Goal: Information Seeking & Learning: Check status

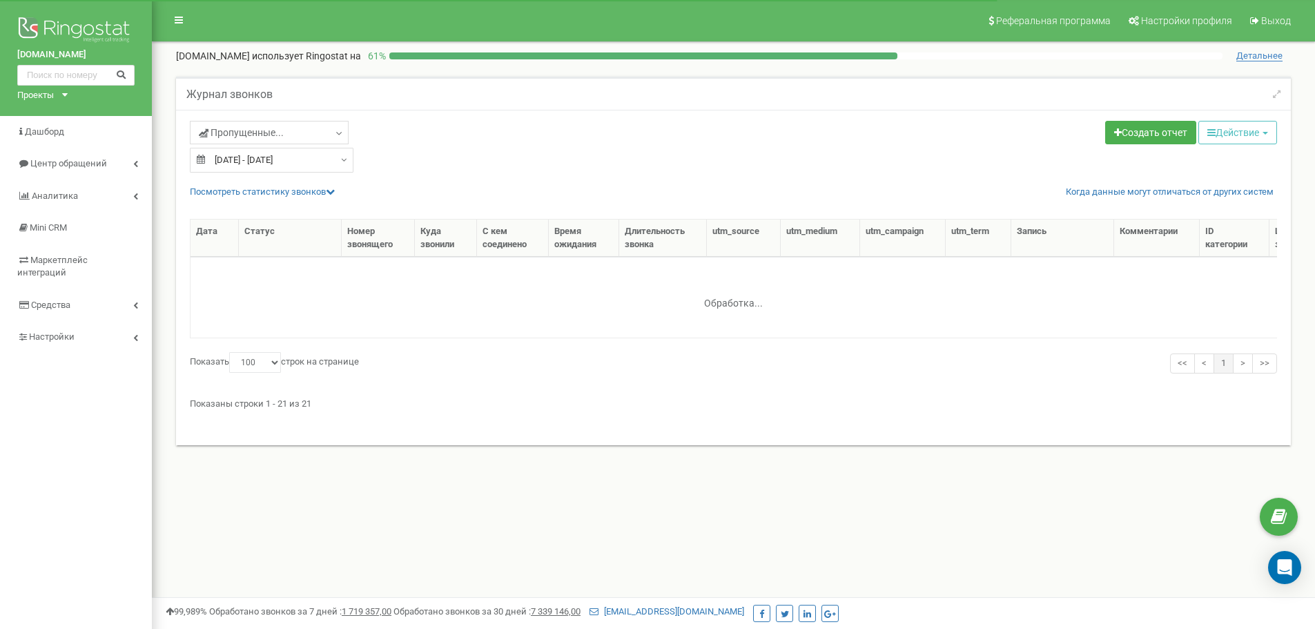
select select "100"
click at [68, 137] on link "Дашборд" at bounding box center [76, 132] width 152 height 32
click at [124, 162] on link "Центр обращений" at bounding box center [76, 164] width 152 height 32
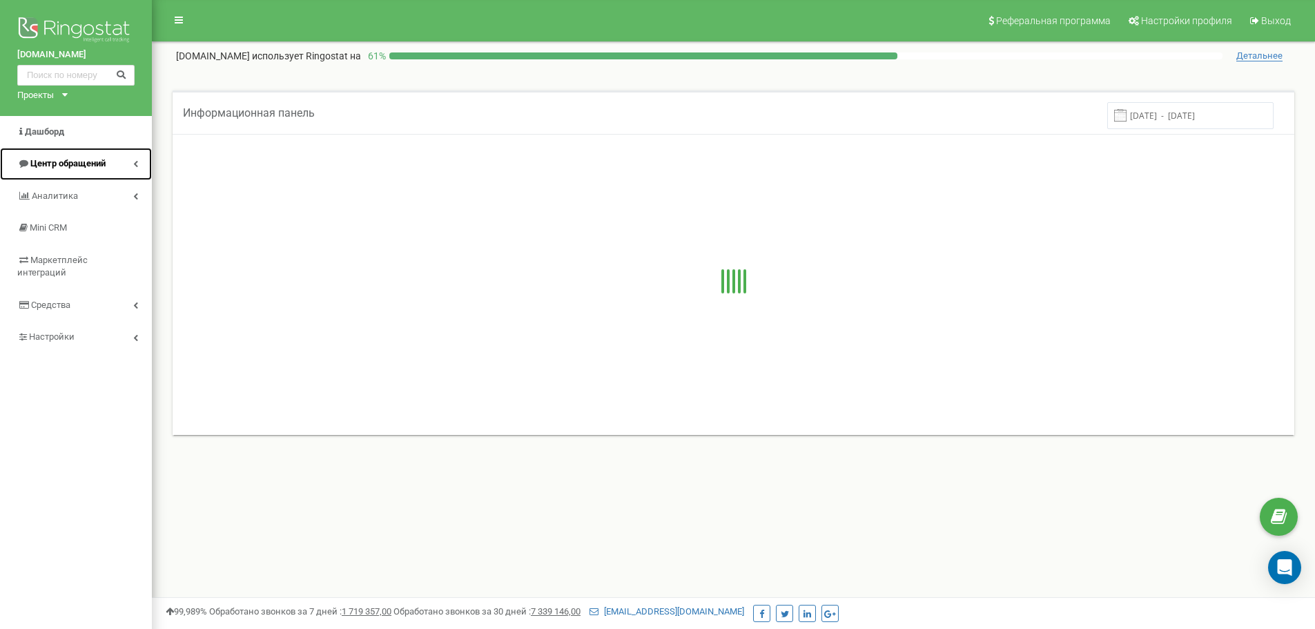
click at [128, 162] on link "Центр обращений" at bounding box center [76, 164] width 152 height 32
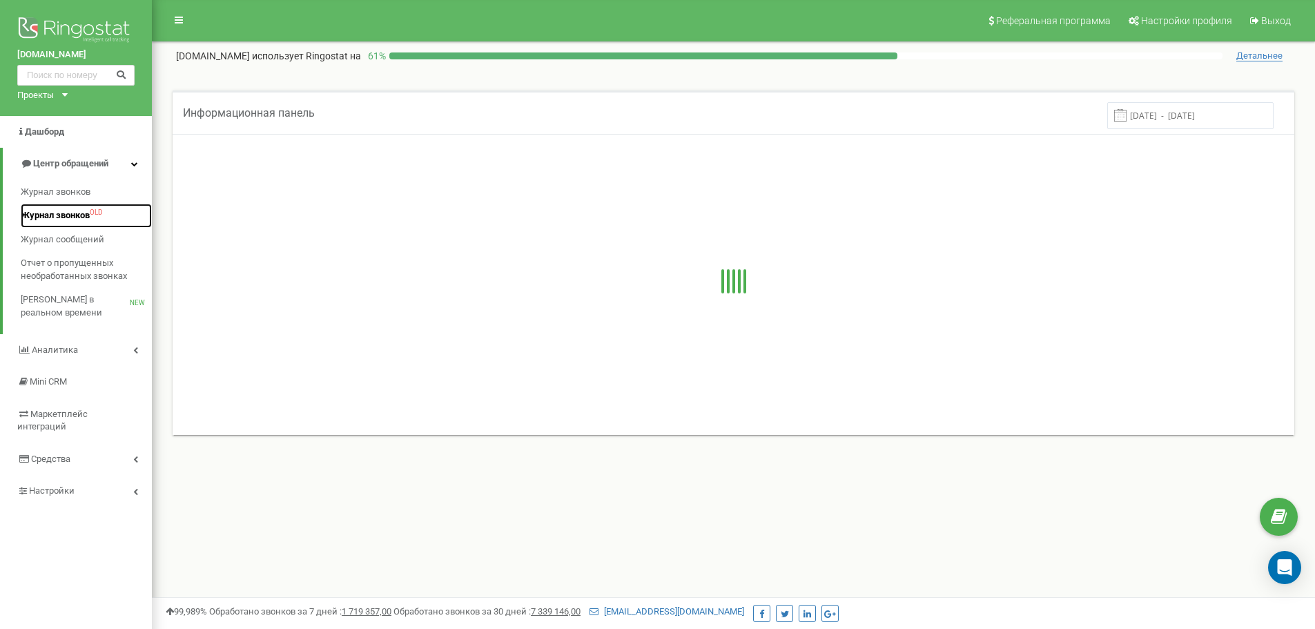
click at [52, 213] on span "Журнал звонков" at bounding box center [55, 215] width 69 height 13
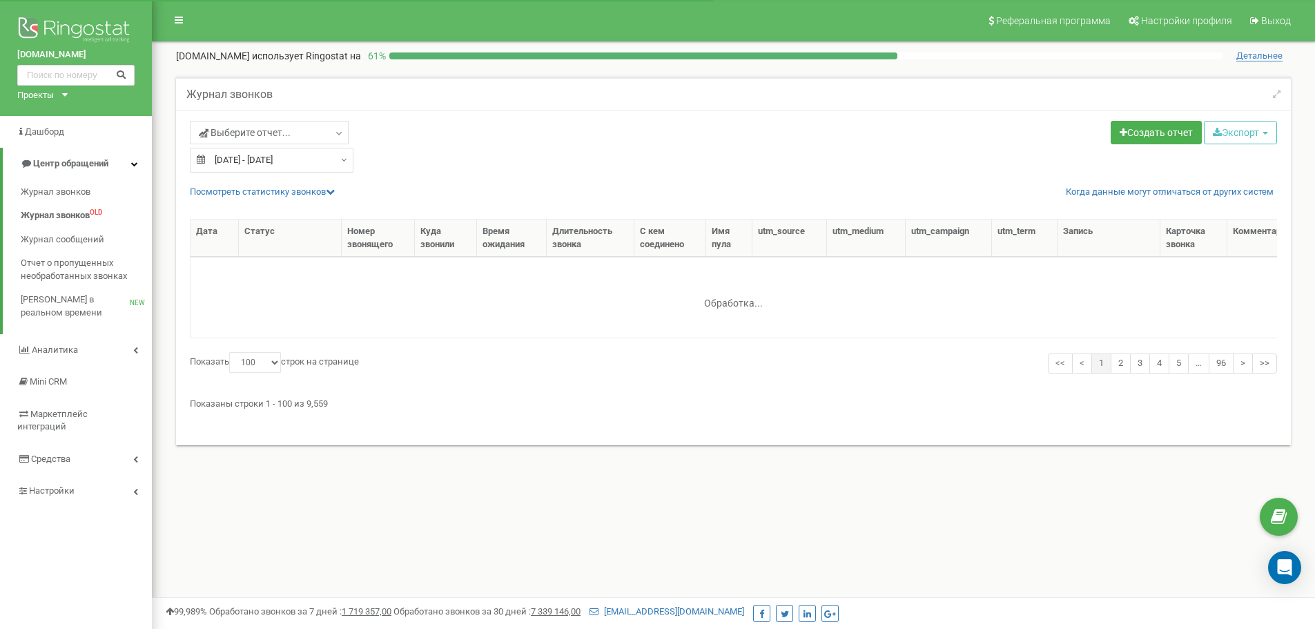
select select "100"
click at [51, 193] on span "Журнал звонков" at bounding box center [55, 192] width 69 height 13
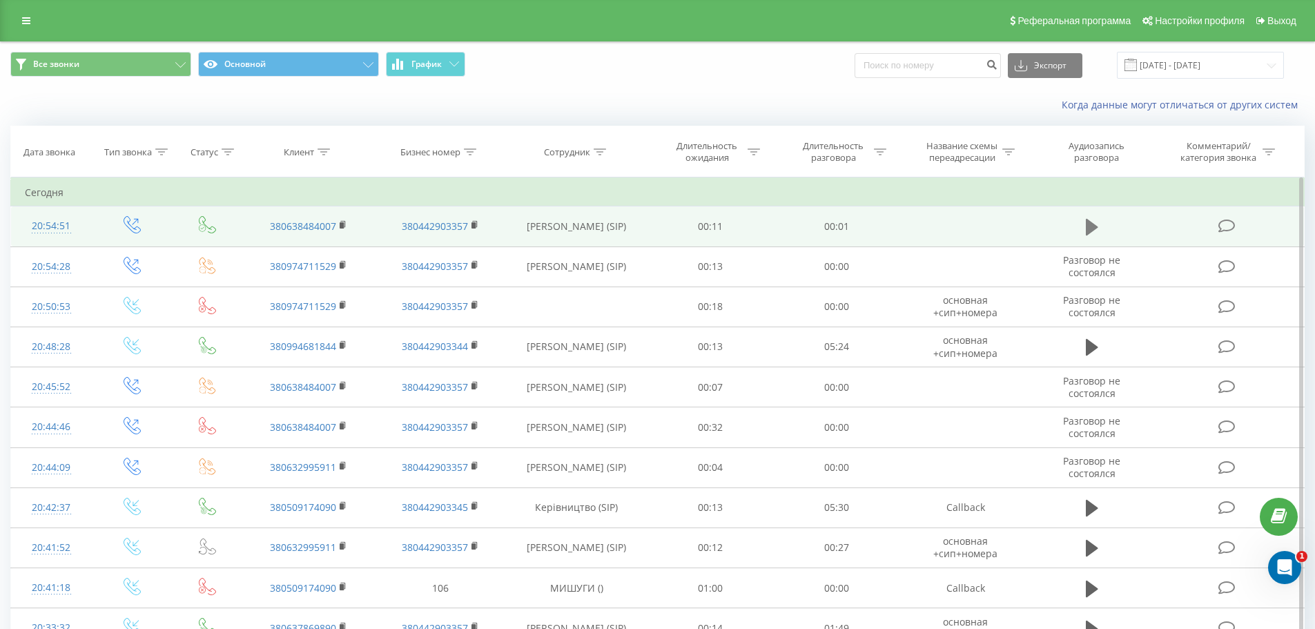
click at [1090, 224] on icon at bounding box center [1092, 227] width 12 height 17
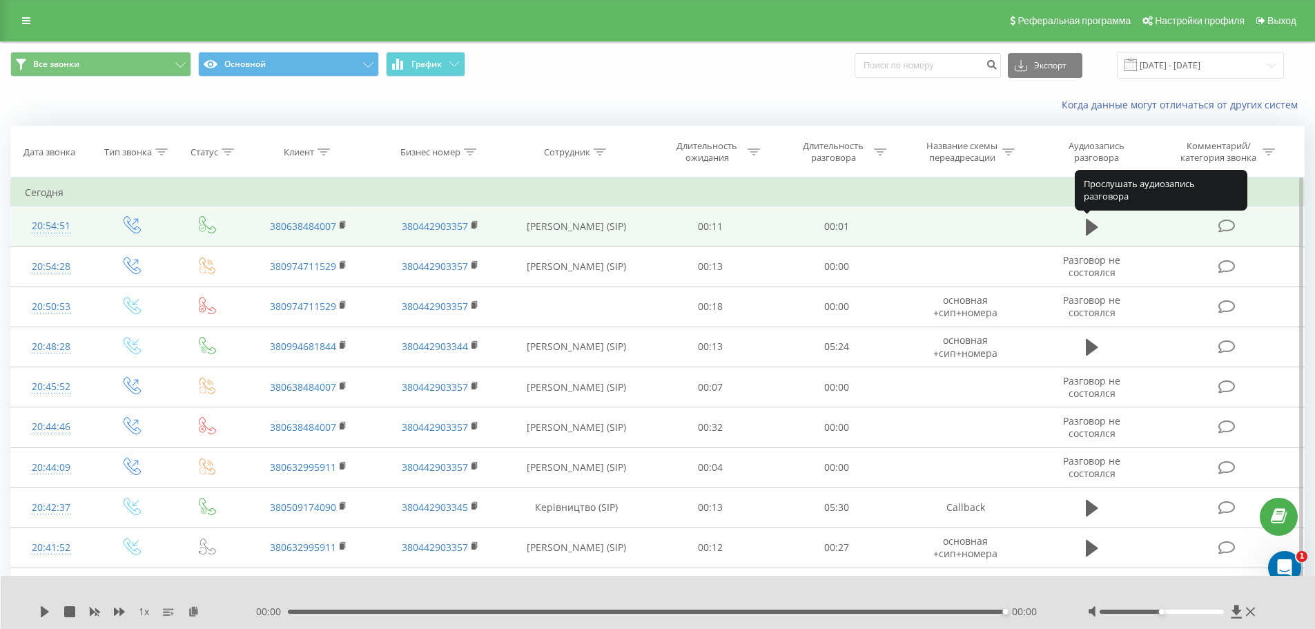
click at [1089, 224] on icon at bounding box center [1092, 227] width 12 height 17
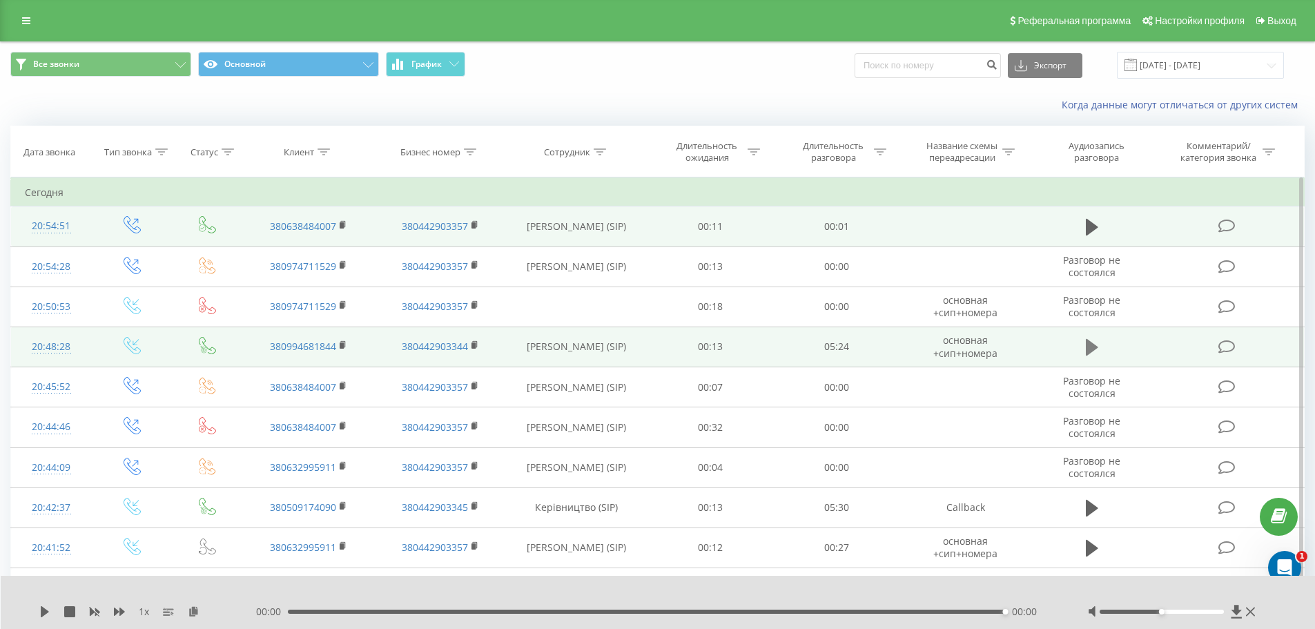
click at [1085, 349] on button at bounding box center [1092, 347] width 21 height 21
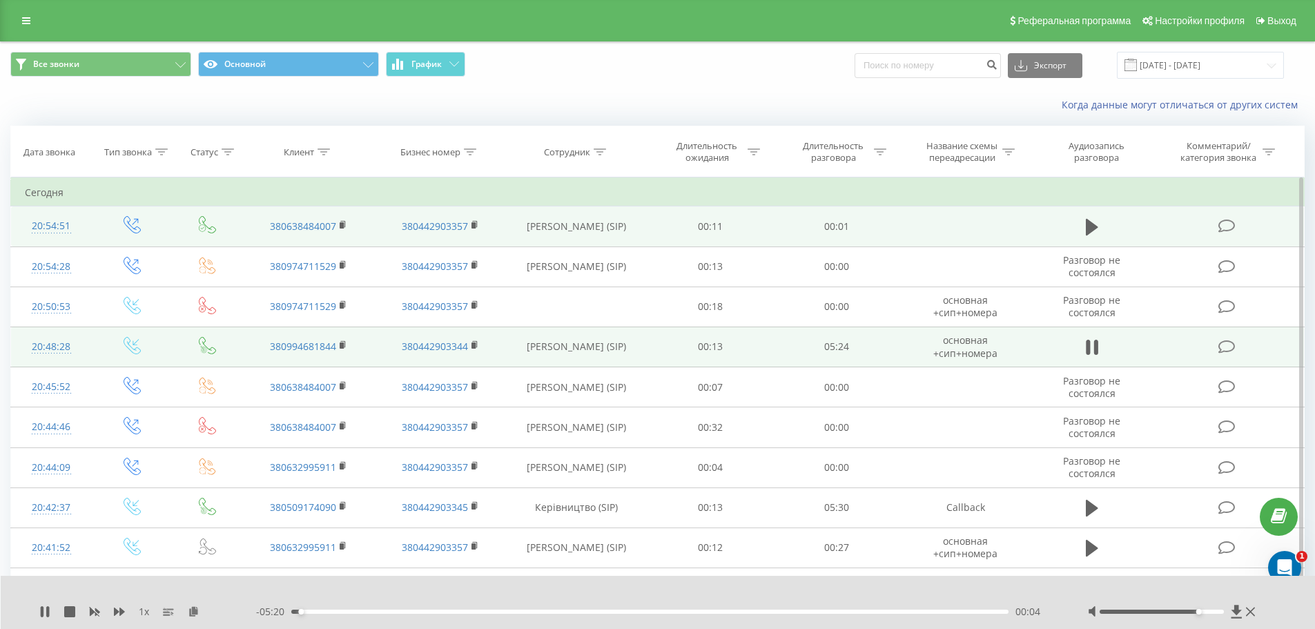
drag, startPoint x: 1161, startPoint y: 610, endPoint x: 1202, endPoint y: 614, distance: 41.6
click at [1202, 614] on div at bounding box center [1173, 612] width 171 height 14
drag, startPoint x: 1197, startPoint y: 611, endPoint x: 1211, endPoint y: 614, distance: 14.1
click at [1211, 614] on div "Accessibility label" at bounding box center [1212, 612] width 6 height 6
click at [491, 611] on div "01:30" at bounding box center [650, 612] width 718 height 4
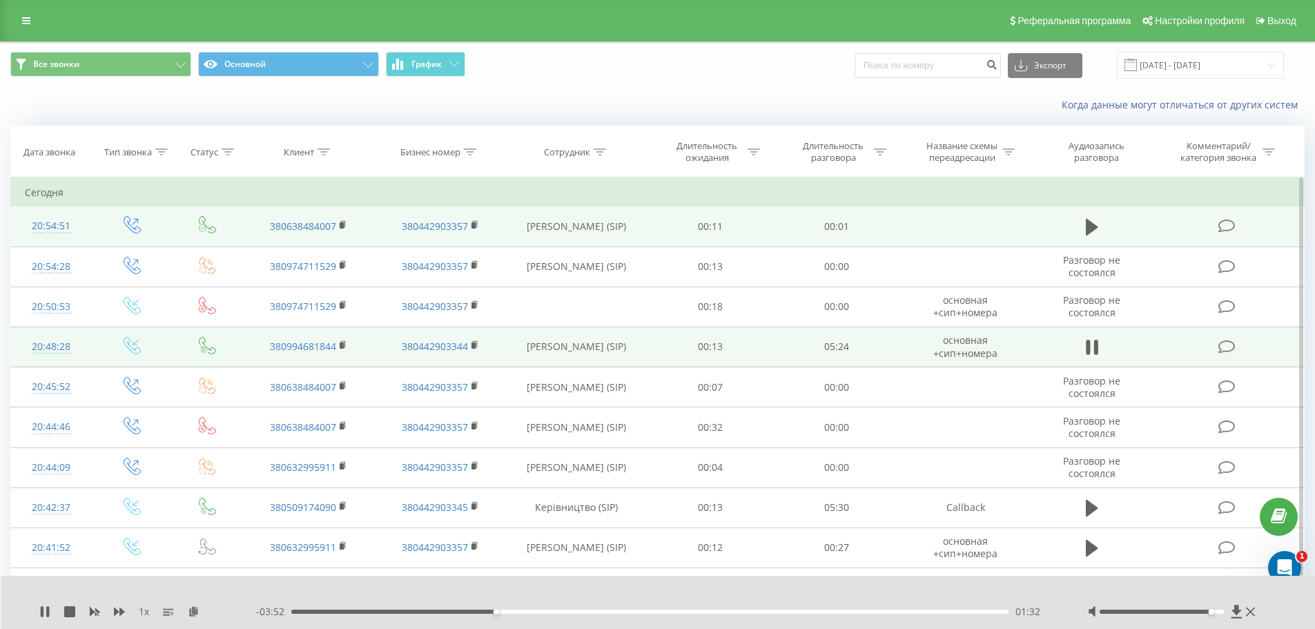
click at [506, 612] on div "01:32" at bounding box center [650, 612] width 718 height 4
click at [530, 611] on div "01:48" at bounding box center [650, 612] width 718 height 4
click at [560, 610] on div "01:52" at bounding box center [650, 612] width 718 height 4
click at [584, 611] on div "02:05" at bounding box center [650, 612] width 718 height 4
click at [599, 610] on div "02:16" at bounding box center [650, 612] width 718 height 4
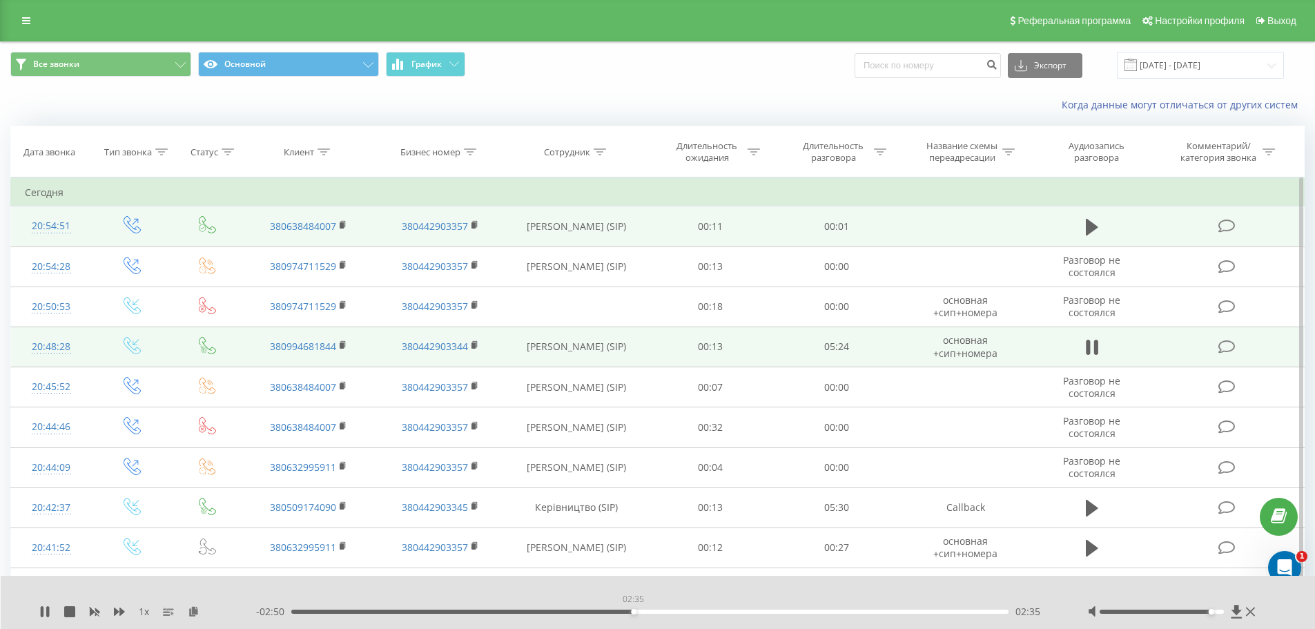
click at [633, 610] on div "02:35" at bounding box center [650, 612] width 718 height 4
click at [653, 610] on div "02:44" at bounding box center [650, 612] width 718 height 4
click at [688, 612] on div "03:00" at bounding box center [650, 612] width 718 height 4
click at [710, 612] on div "03:10" at bounding box center [650, 612] width 718 height 4
click at [733, 612] on div "03:21" at bounding box center [650, 612] width 718 height 4
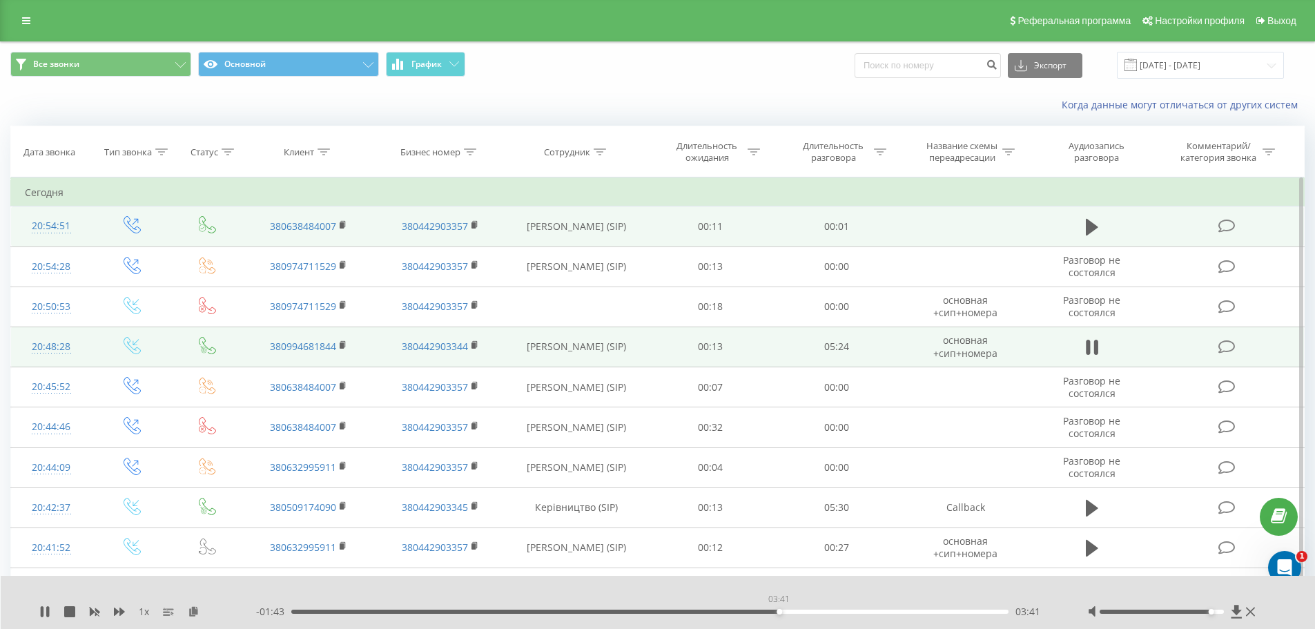
click at [779, 610] on div "03:41" at bounding box center [650, 612] width 718 height 4
click at [804, 611] on div "03:52" at bounding box center [650, 612] width 718 height 4
click at [823, 611] on div "03:54" at bounding box center [650, 612] width 718 height 4
click at [845, 611] on div "04:04" at bounding box center [650, 612] width 718 height 4
click at [918, 612] on div "04:44" at bounding box center [650, 612] width 718 height 4
